Goal: Check status: Check status

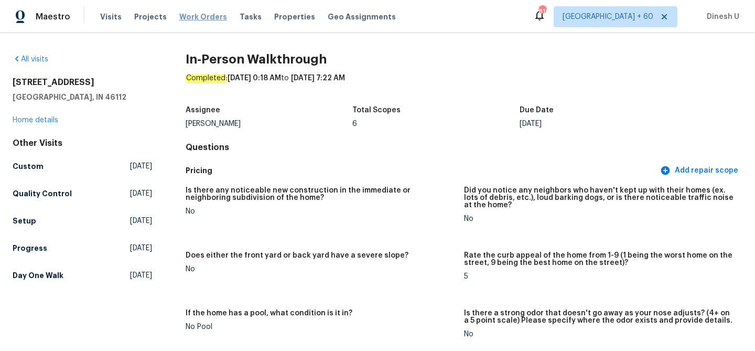
click at [200, 14] on span "Work Orders" at bounding box center [203, 17] width 48 height 10
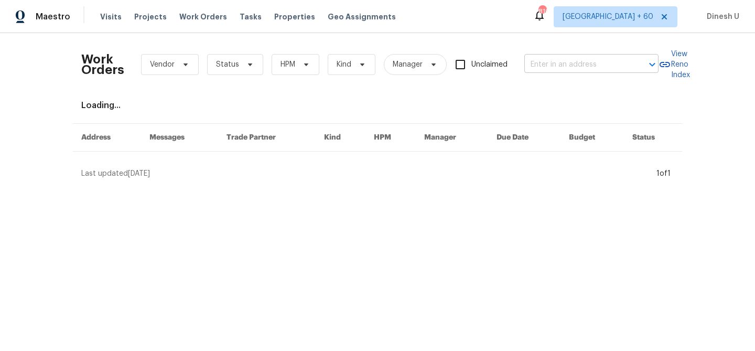
click at [593, 66] on input "text" at bounding box center [576, 65] width 105 height 16
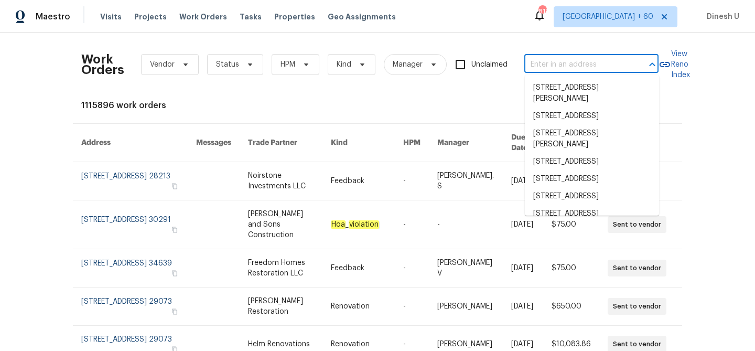
paste input "[STREET_ADDRESS]"
type input "[STREET_ADDRESS]"
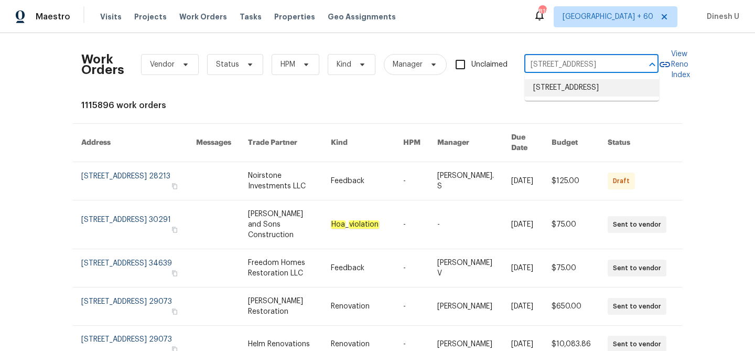
click at [567, 89] on li "[STREET_ADDRESS]" at bounding box center [592, 87] width 134 height 17
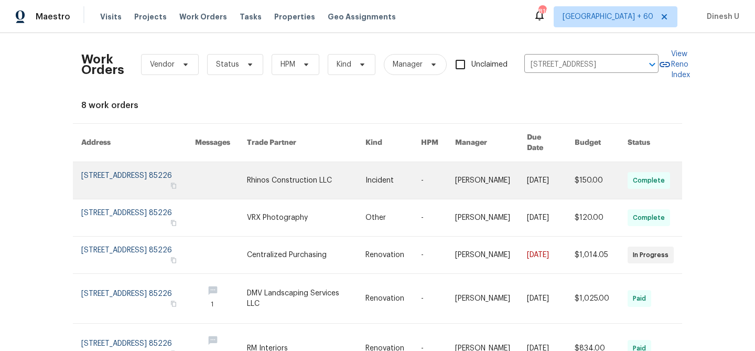
click at [146, 170] on link at bounding box center [138, 180] width 114 height 37
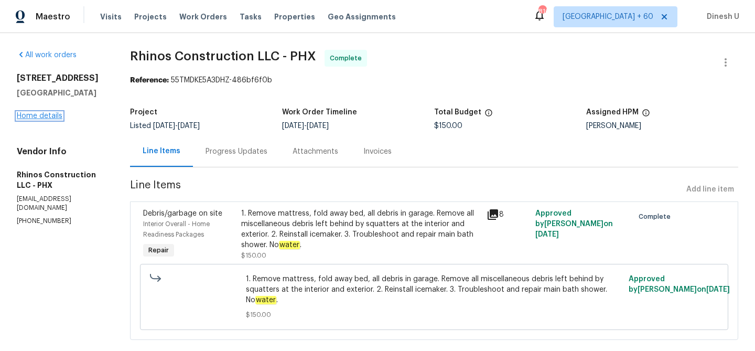
click at [38, 114] on link "Home details" at bounding box center [40, 115] width 46 height 7
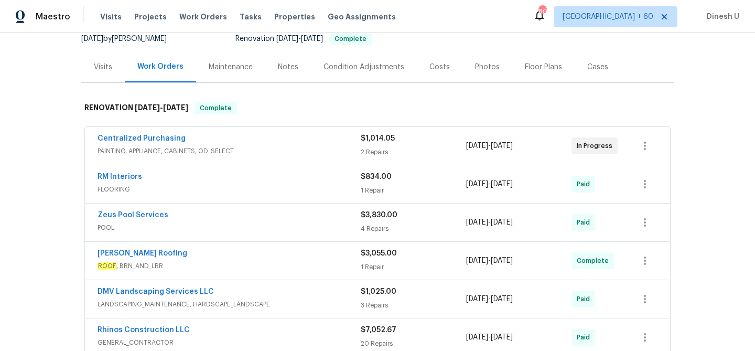
scroll to position [102, 0]
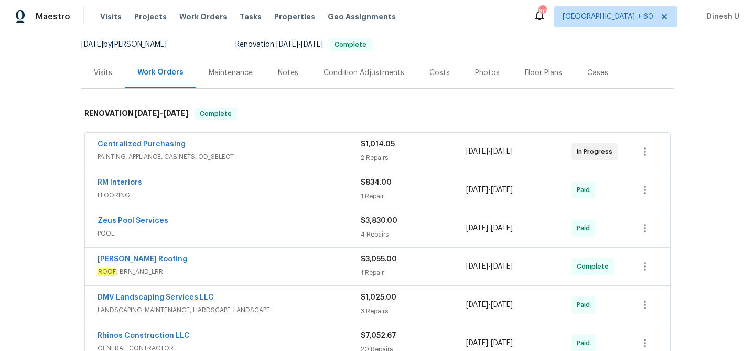
click at [373, 158] on div "2 Repairs" at bounding box center [413, 158] width 105 height 10
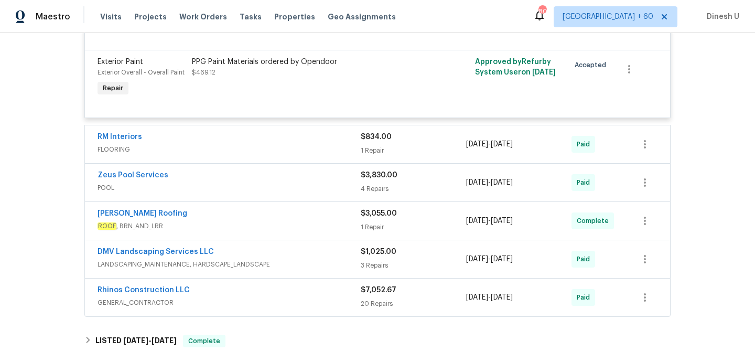
scroll to position [354, 0]
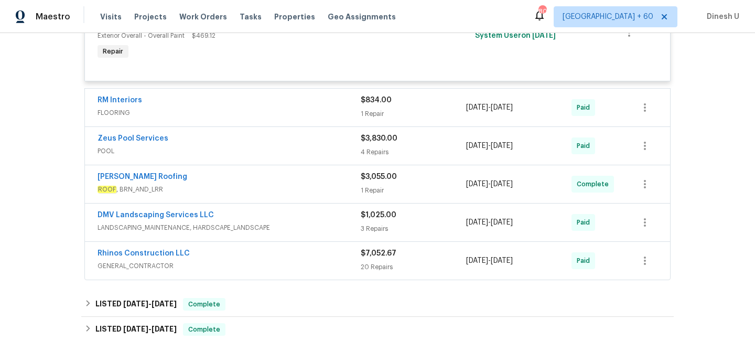
click at [365, 115] on div "1 Repair" at bounding box center [413, 114] width 105 height 10
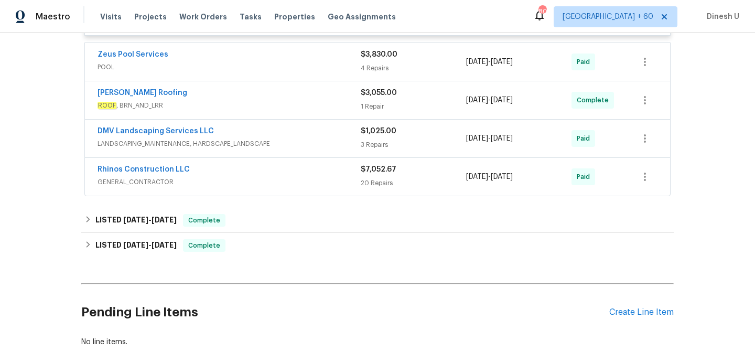
scroll to position [535, 0]
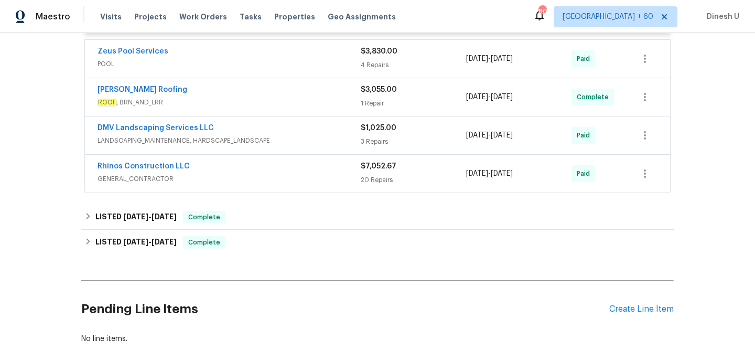
click at [379, 142] on div "3 Repairs" at bounding box center [413, 141] width 105 height 10
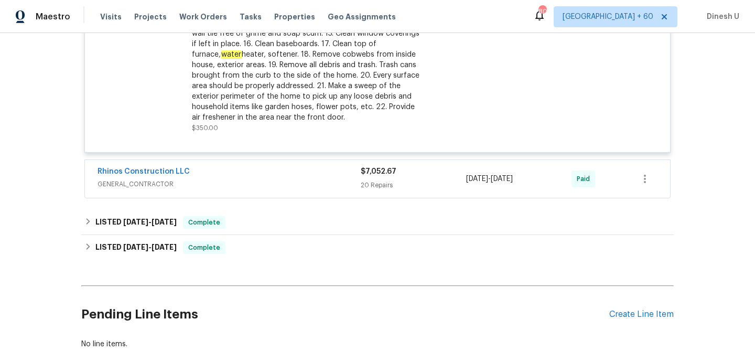
scroll to position [1105, 0]
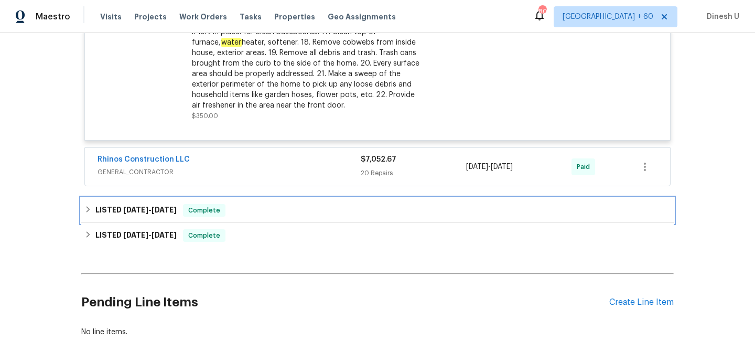
click at [165, 215] on h6 "LISTED [DATE] - [DATE]" at bounding box center [135, 210] width 81 height 13
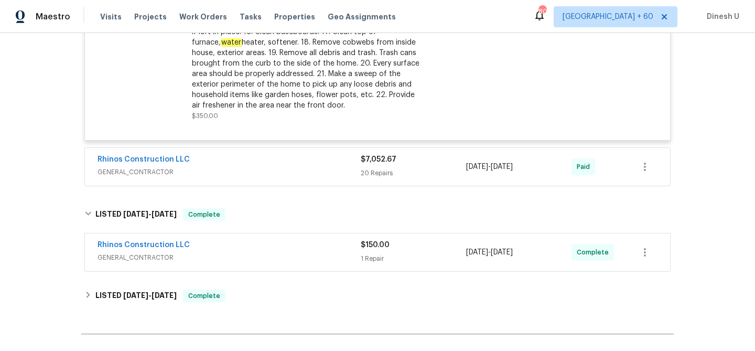
click at [362, 260] on div "1 Repair" at bounding box center [413, 258] width 105 height 10
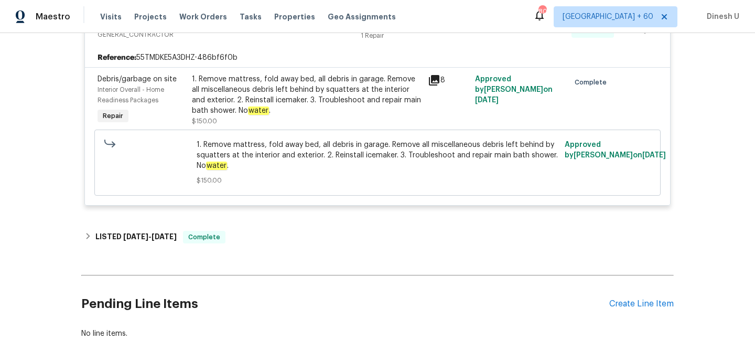
scroll to position [1342, 0]
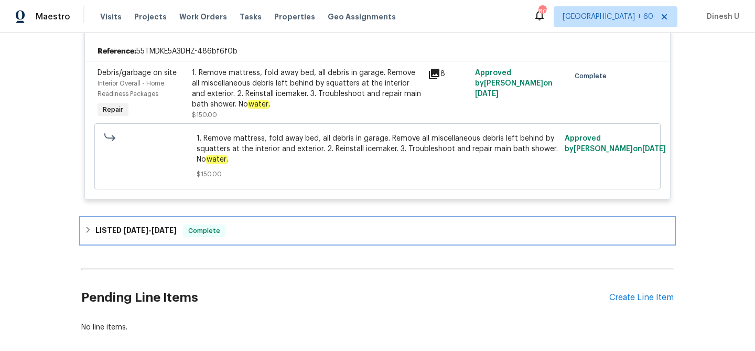
click at [160, 233] on span "[DATE]" at bounding box center [164, 230] width 25 height 7
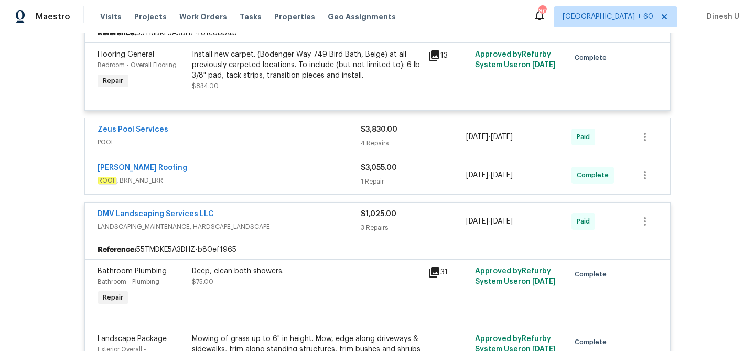
scroll to position [470, 0]
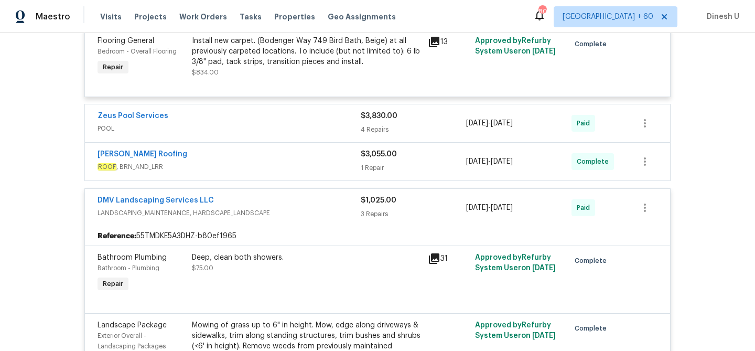
click at [373, 131] on div "4 Repairs" at bounding box center [413, 129] width 105 height 10
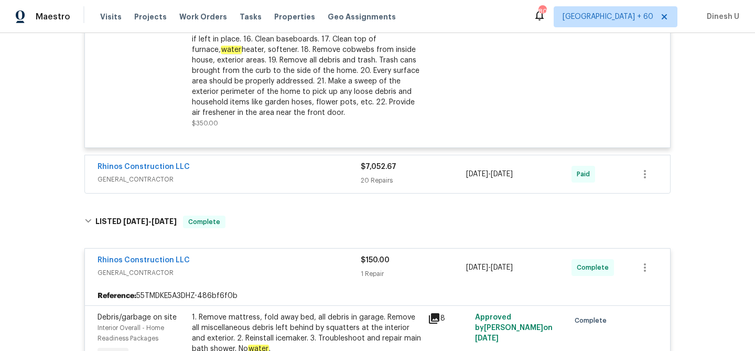
scroll to position [1467, 0]
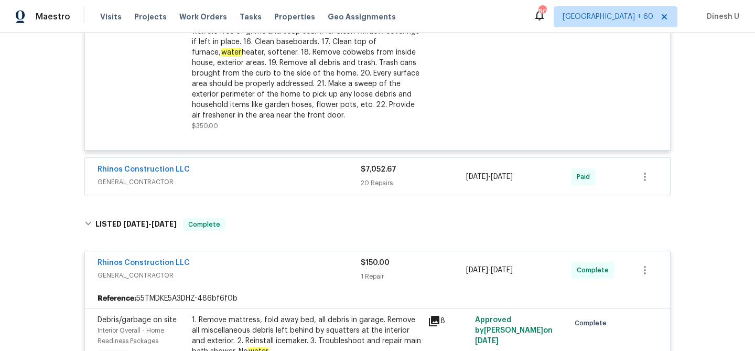
click at [376, 188] on div "20 Repairs" at bounding box center [413, 183] width 105 height 10
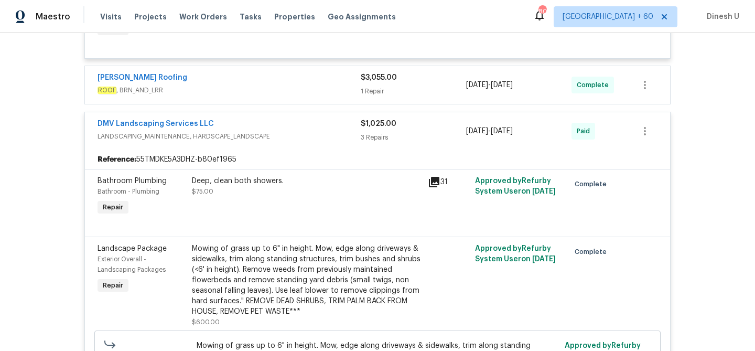
scroll to position [938, 0]
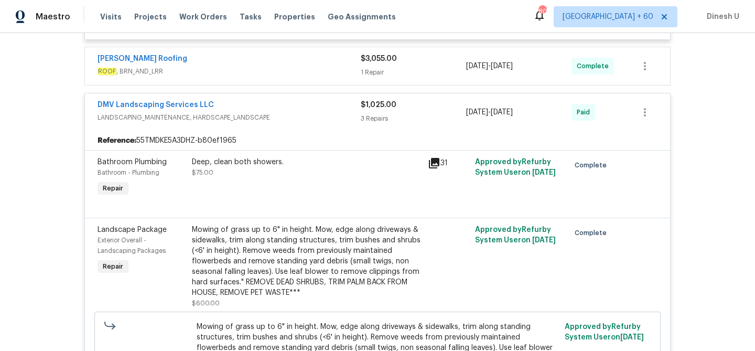
click at [366, 70] on div "1 Repair" at bounding box center [413, 72] width 105 height 10
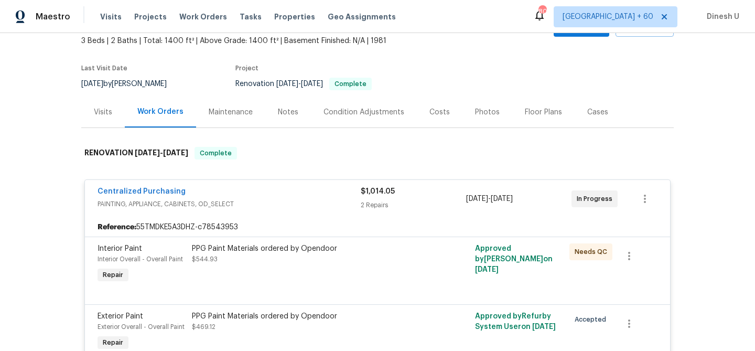
scroll to position [0, 0]
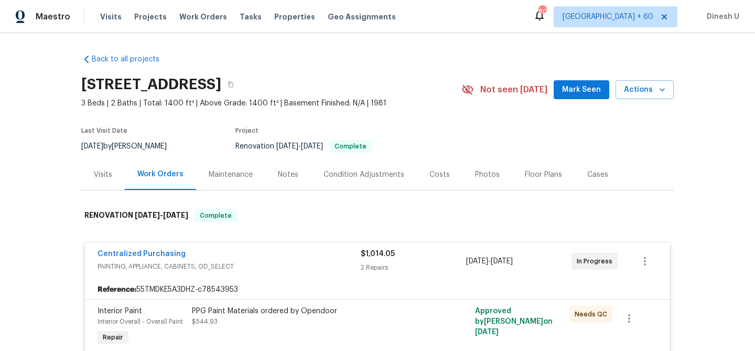
click at [109, 168] on div "Visits" at bounding box center [103, 174] width 44 height 31
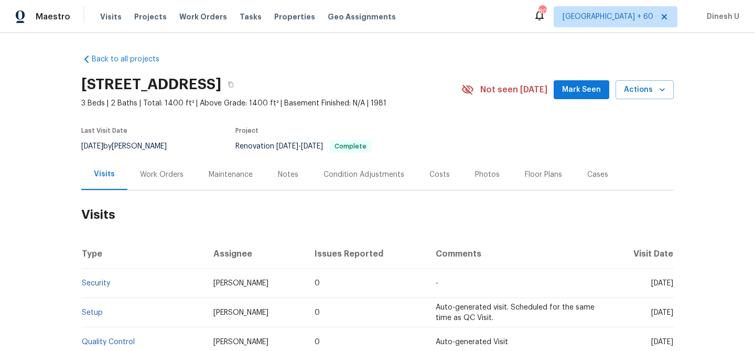
click at [166, 163] on div "Work Orders" at bounding box center [161, 174] width 69 height 31
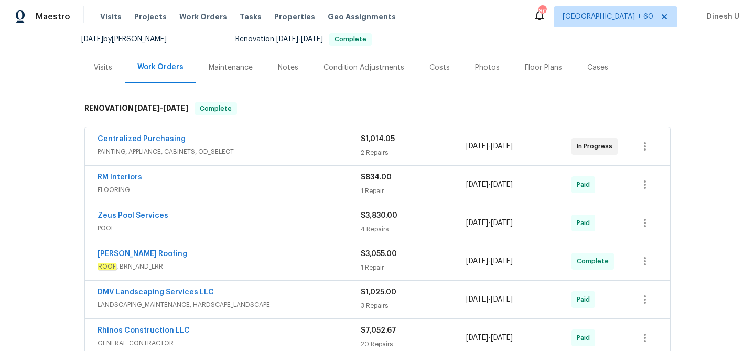
scroll to position [156, 0]
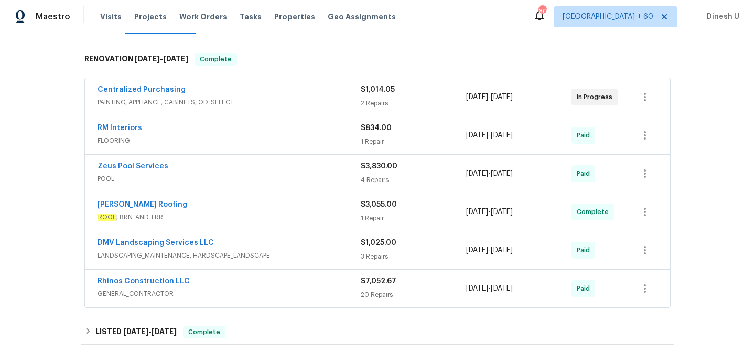
click at [374, 97] on div "$1,014.05 2 Repairs" at bounding box center [413, 96] width 105 height 25
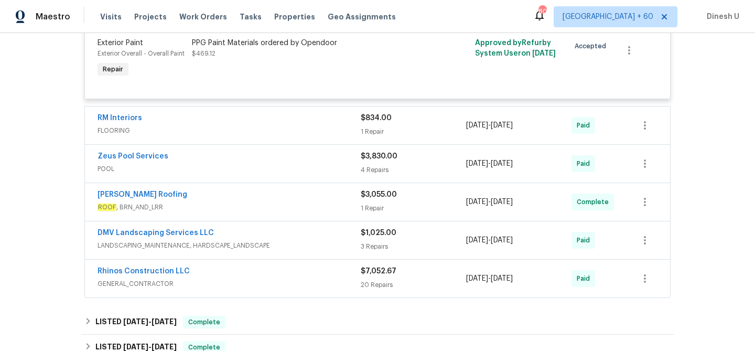
scroll to position [372, 0]
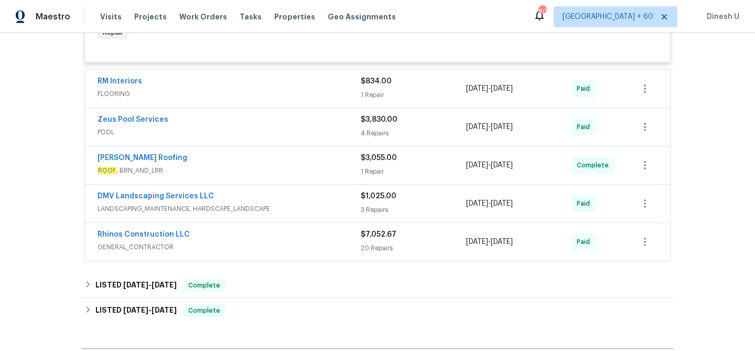
click at [378, 93] on div "1 Repair" at bounding box center [413, 95] width 105 height 10
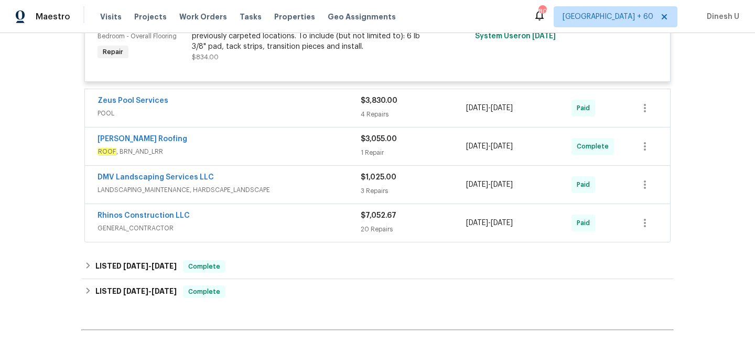
scroll to position [495, 0]
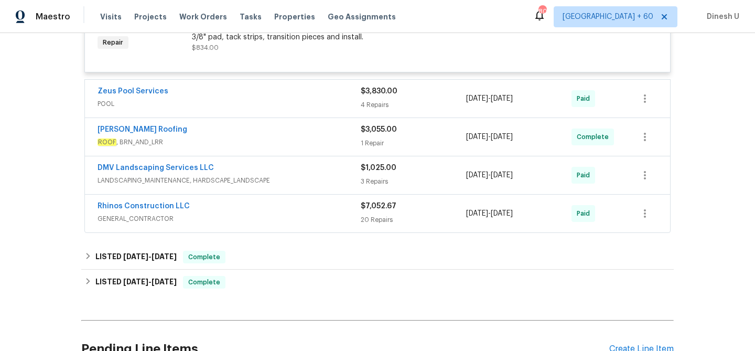
click at [368, 106] on div "4 Repairs" at bounding box center [413, 105] width 105 height 10
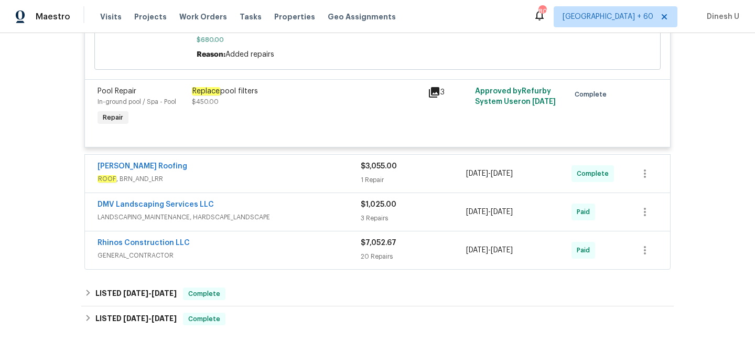
scroll to position [845, 0]
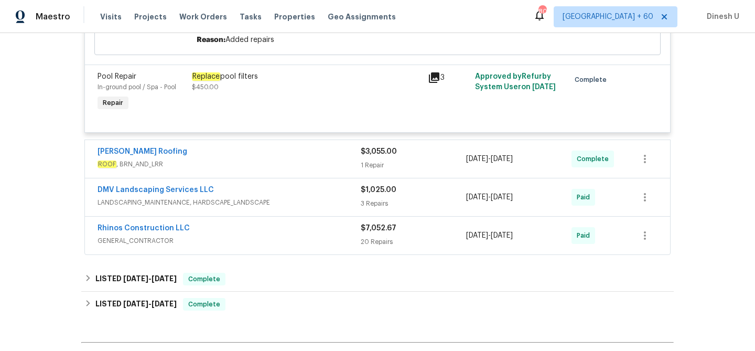
click at [371, 165] on div "1 Repair" at bounding box center [413, 165] width 105 height 10
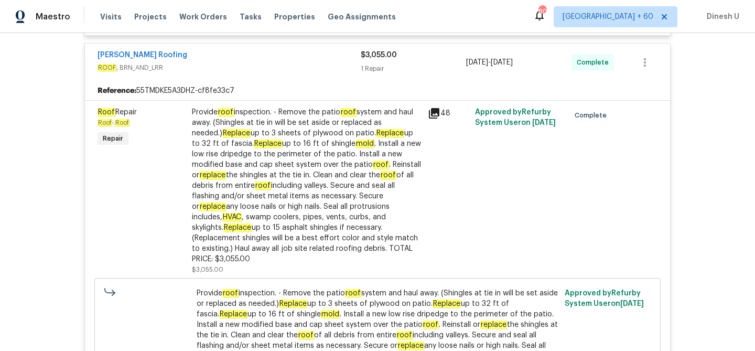
scroll to position [945, 0]
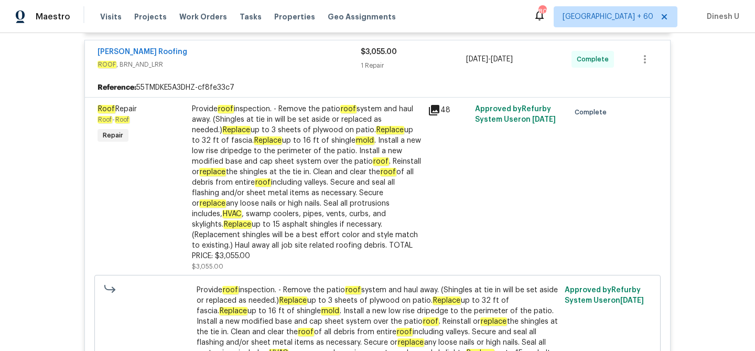
click at [436, 105] on div "48" at bounding box center [448, 188] width 47 height 174
click at [433, 111] on icon at bounding box center [434, 110] width 10 height 10
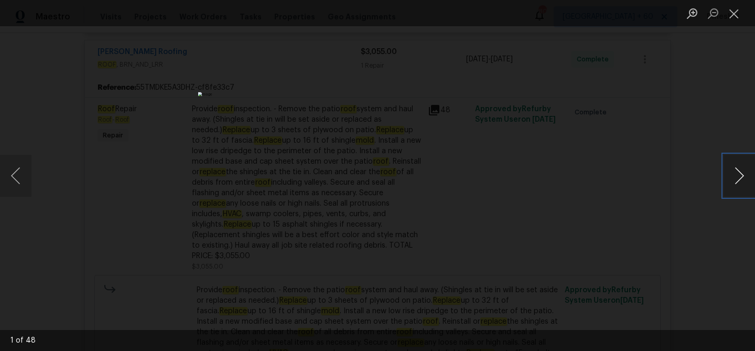
click at [740, 170] on button "Next image" at bounding box center [739, 176] width 31 height 42
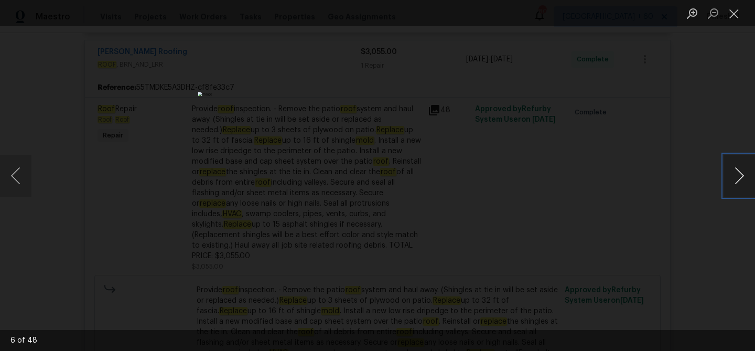
click at [740, 170] on button "Next image" at bounding box center [739, 176] width 31 height 42
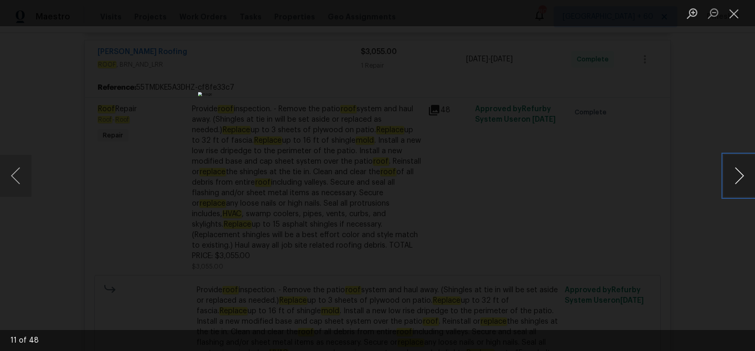
click at [740, 170] on button "Next image" at bounding box center [739, 176] width 31 height 42
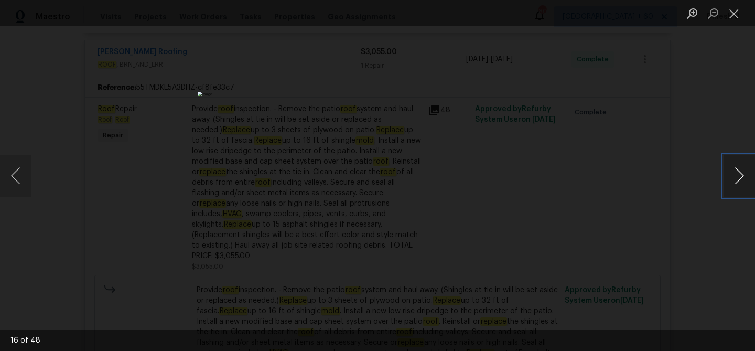
click at [740, 170] on button "Next image" at bounding box center [739, 176] width 31 height 42
click at [734, 15] on button "Close lightbox" at bounding box center [734, 13] width 21 height 18
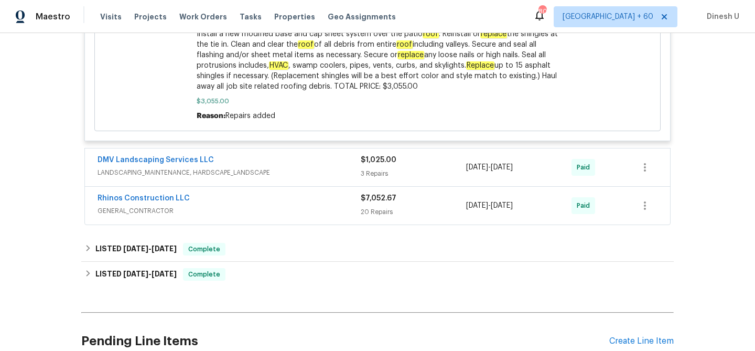
scroll to position [1257, 0]
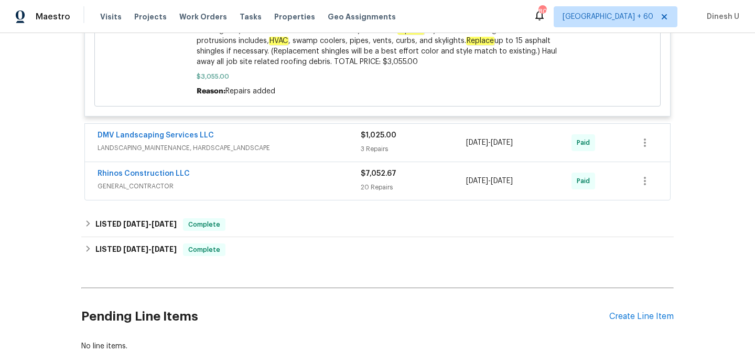
click at [367, 144] on div "3 Repairs" at bounding box center [413, 149] width 105 height 10
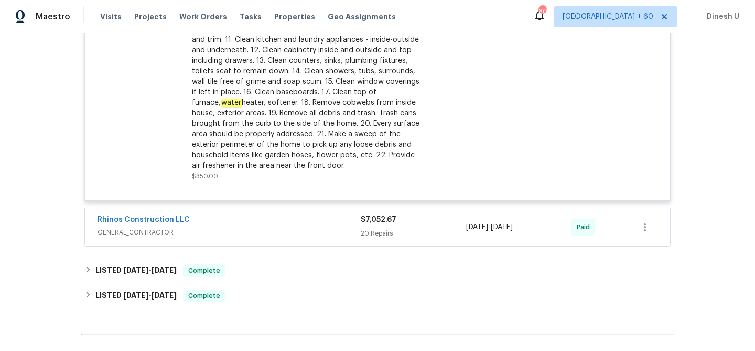
scroll to position [1789, 0]
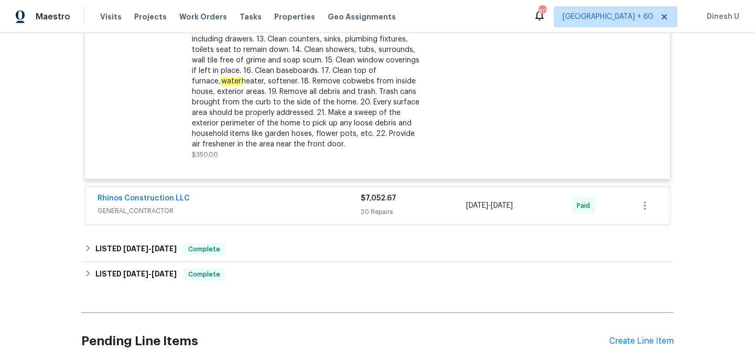
click at [373, 207] on div "20 Repairs" at bounding box center [413, 212] width 105 height 10
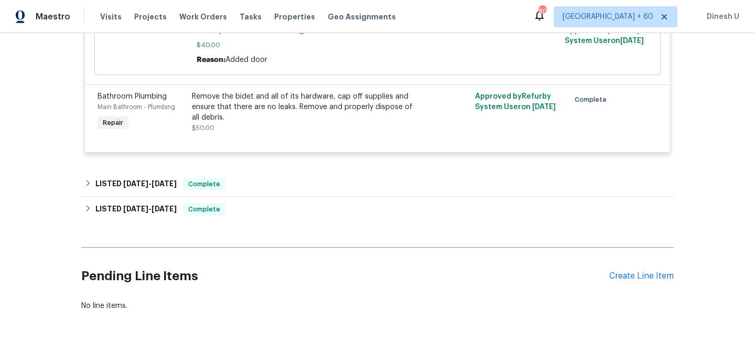
scroll to position [4154, 0]
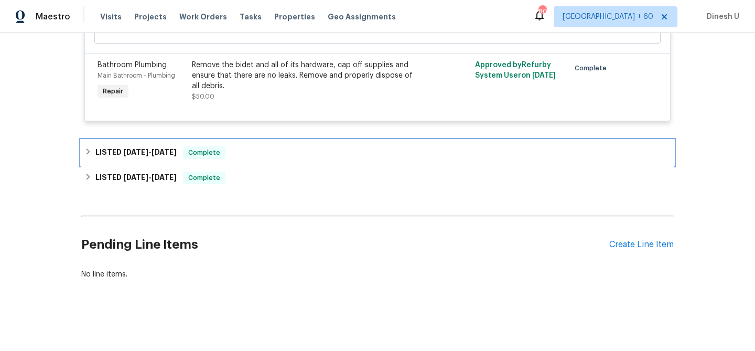
click at [160, 146] on h6 "LISTED [DATE] - [DATE]" at bounding box center [135, 152] width 81 height 13
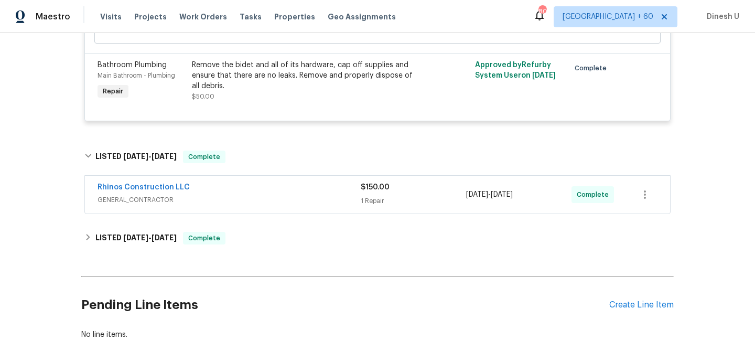
click at [348, 196] on span "GENERAL_CONTRACTOR" at bounding box center [229, 200] width 263 height 10
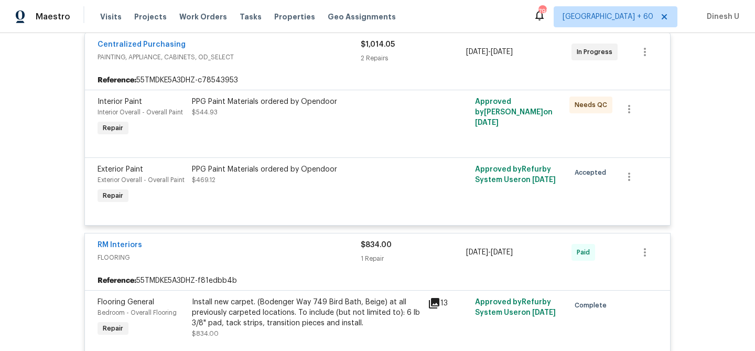
scroll to position [0, 0]
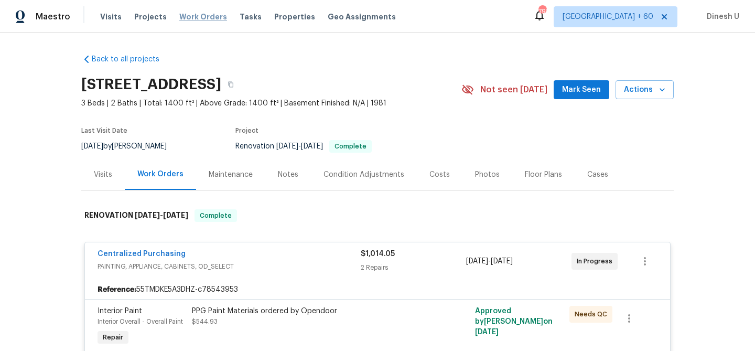
click at [196, 14] on span "Work Orders" at bounding box center [203, 17] width 48 height 10
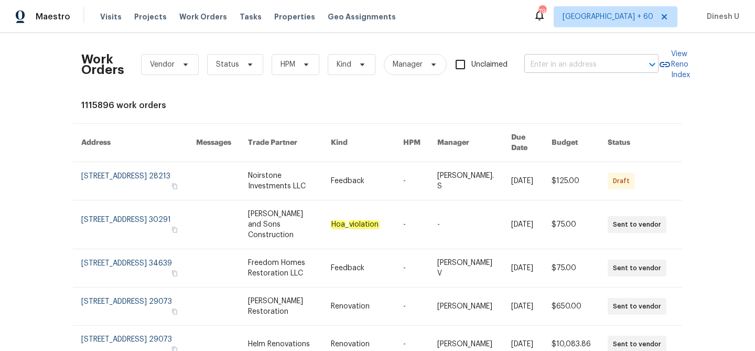
click at [544, 61] on input "text" at bounding box center [576, 65] width 105 height 16
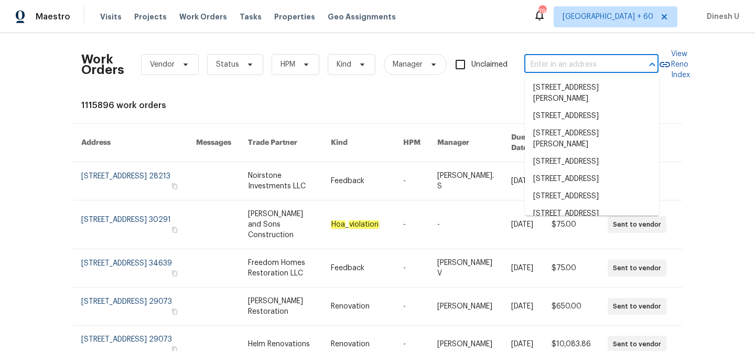
paste input "[STREET_ADDRESS][PERSON_NAME][PERSON_NAME]"
type input "[STREET_ADDRESS][PERSON_NAME][PERSON_NAME]"
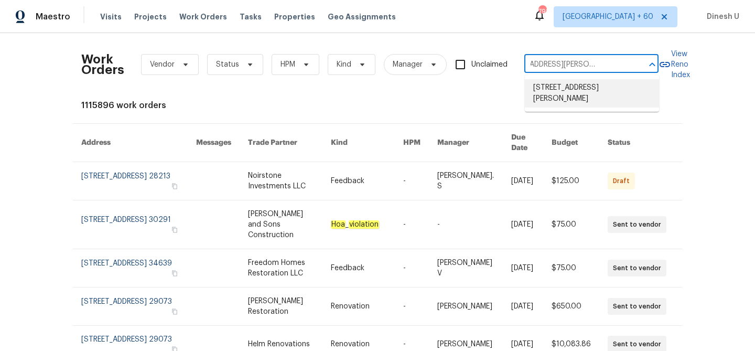
click at [544, 88] on li "[STREET_ADDRESS][PERSON_NAME]" at bounding box center [592, 93] width 134 height 28
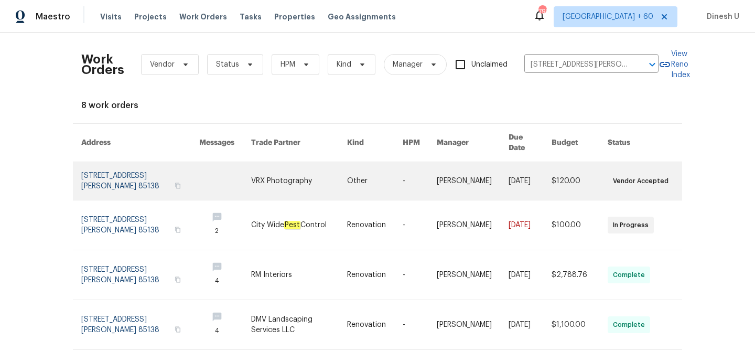
click at [117, 182] on link at bounding box center [140, 181] width 118 height 38
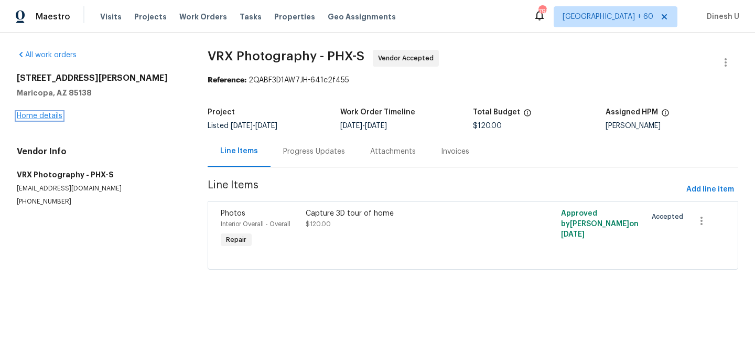
click at [25, 114] on link "Home details" at bounding box center [40, 115] width 46 height 7
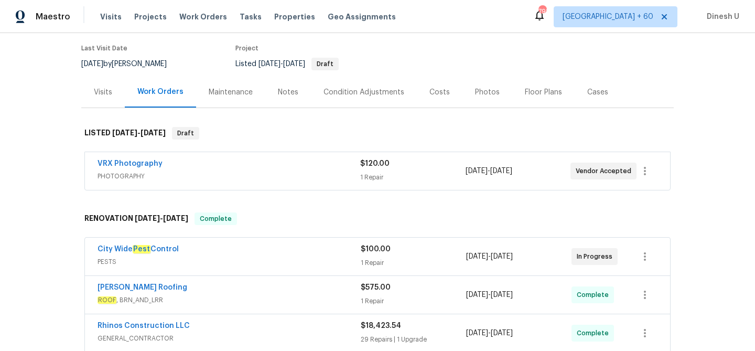
scroll to position [100, 0]
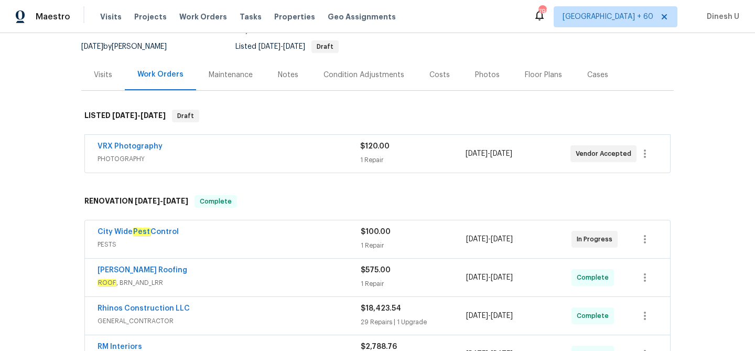
click at [377, 146] on span "$120.00" at bounding box center [374, 146] width 29 height 7
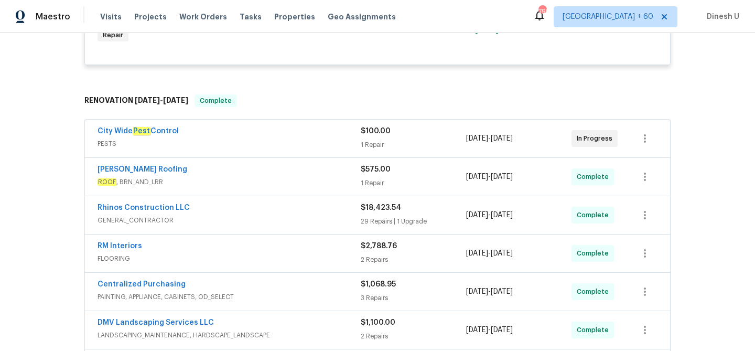
scroll to position [308, 0]
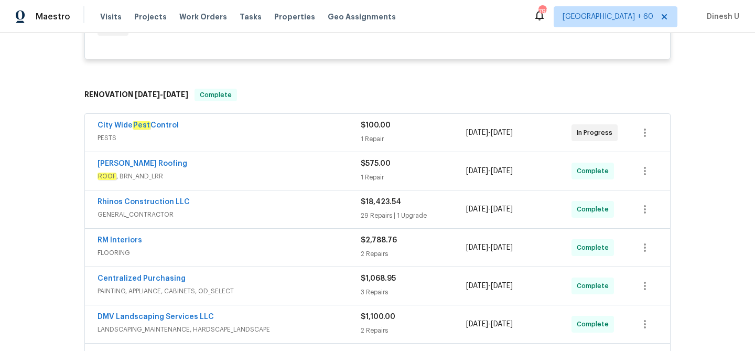
click at [378, 134] on div "1 Repair" at bounding box center [413, 139] width 105 height 10
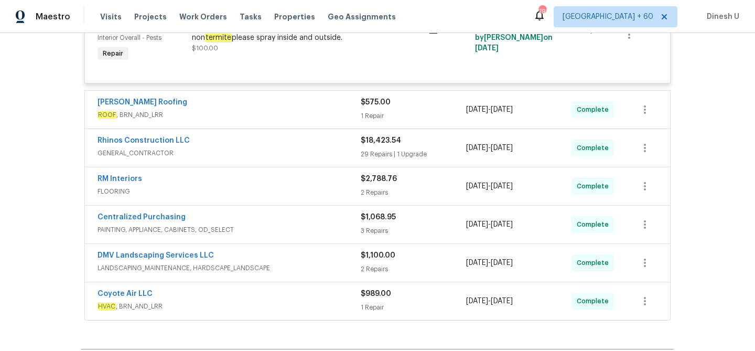
scroll to position [467, 0]
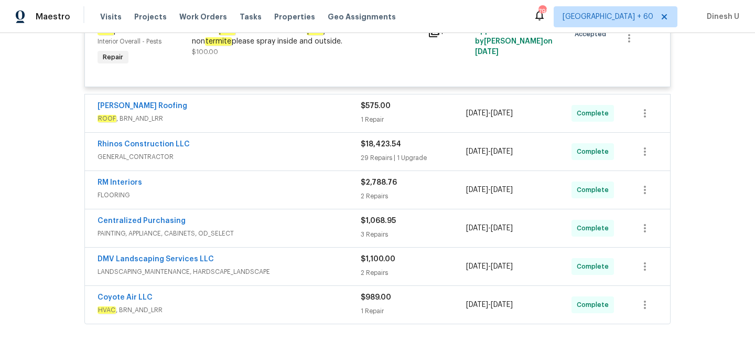
click at [371, 116] on div "1 Repair" at bounding box center [413, 119] width 105 height 10
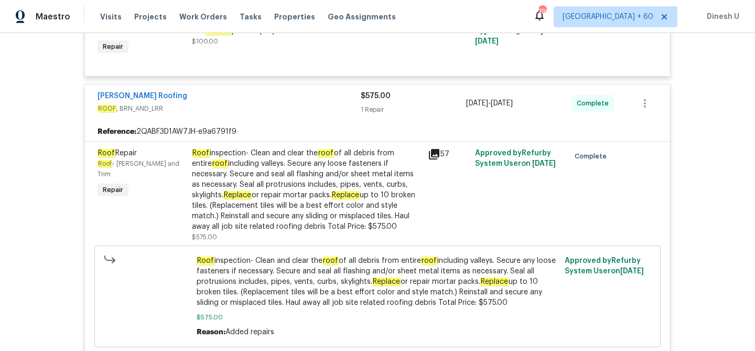
scroll to position [424, 0]
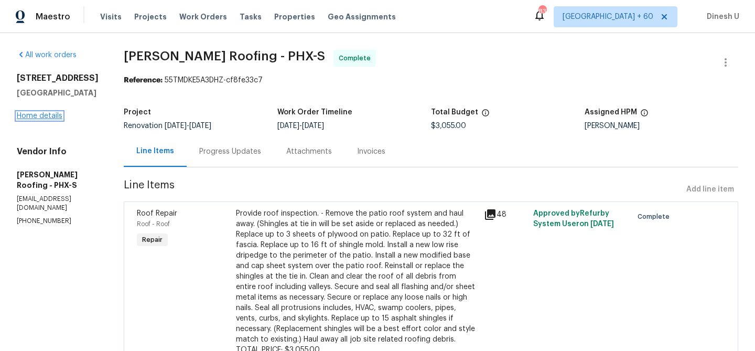
click at [53, 114] on link "Home details" at bounding box center [40, 115] width 46 height 7
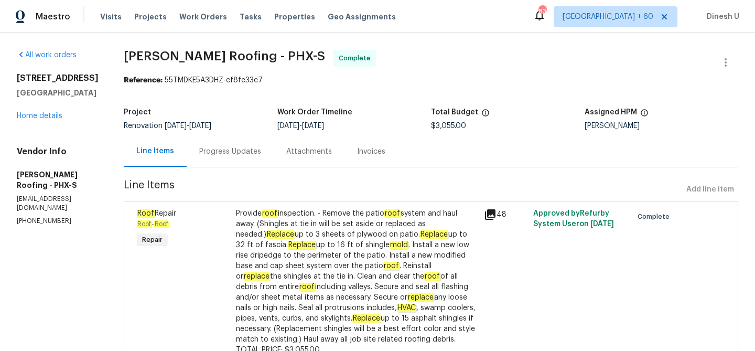
click at [217, 143] on div "Progress Updates" at bounding box center [230, 151] width 87 height 31
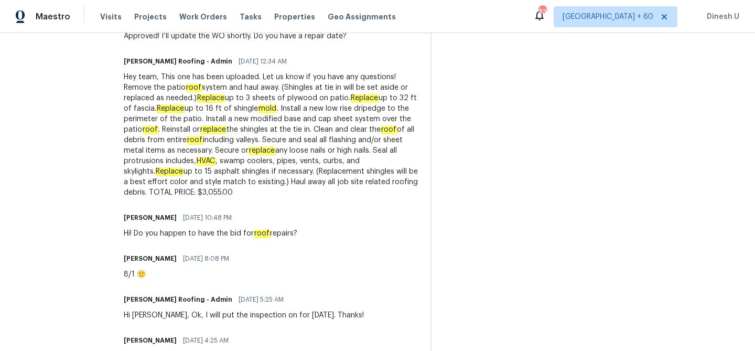
scroll to position [633, 0]
